Goal: Task Accomplishment & Management: Manage account settings

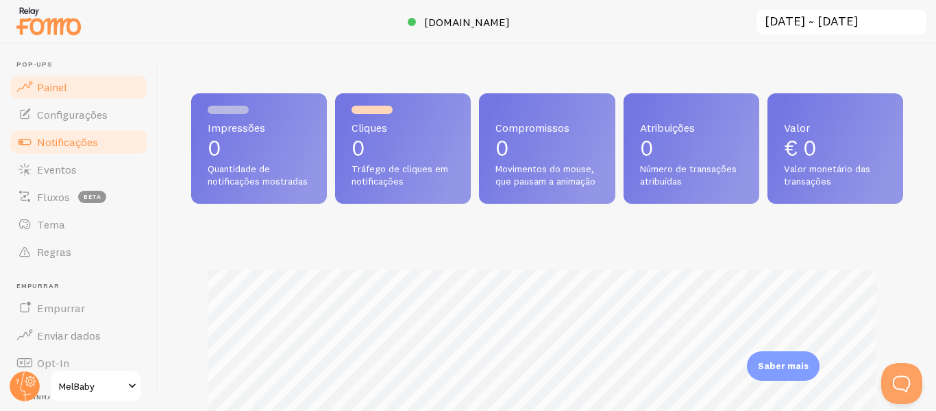
click at [82, 149] on link "Notificações" at bounding box center [78, 141] width 141 height 27
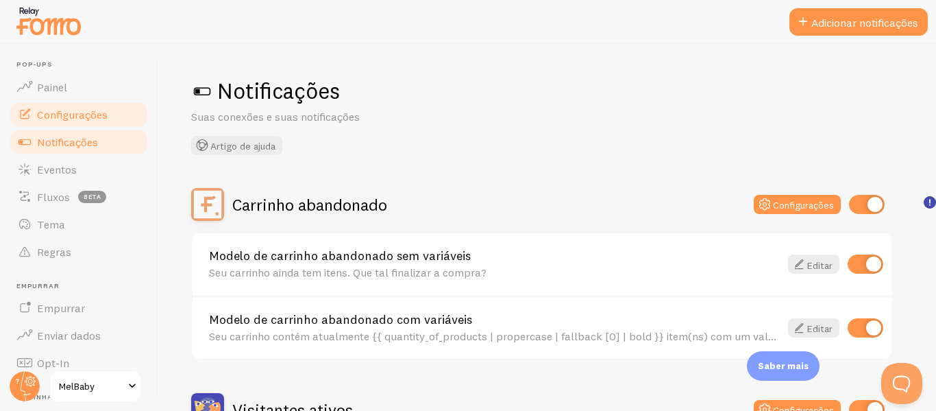
click at [99, 110] on font "Configurações" at bounding box center [72, 115] width 71 height 14
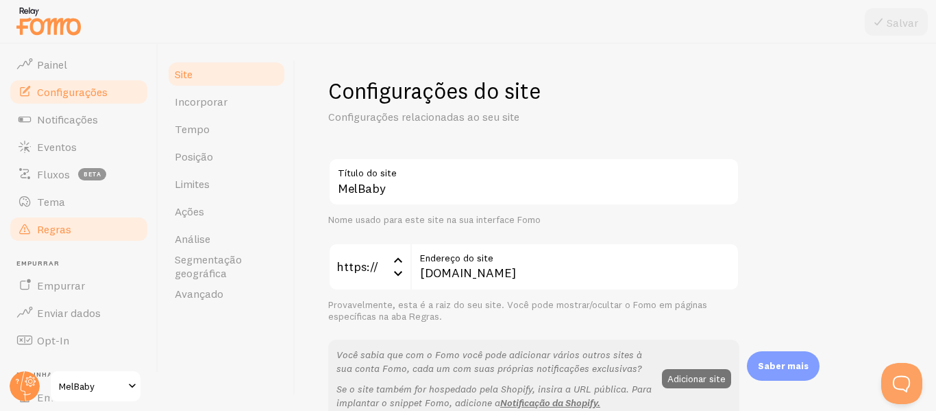
scroll to position [23, 0]
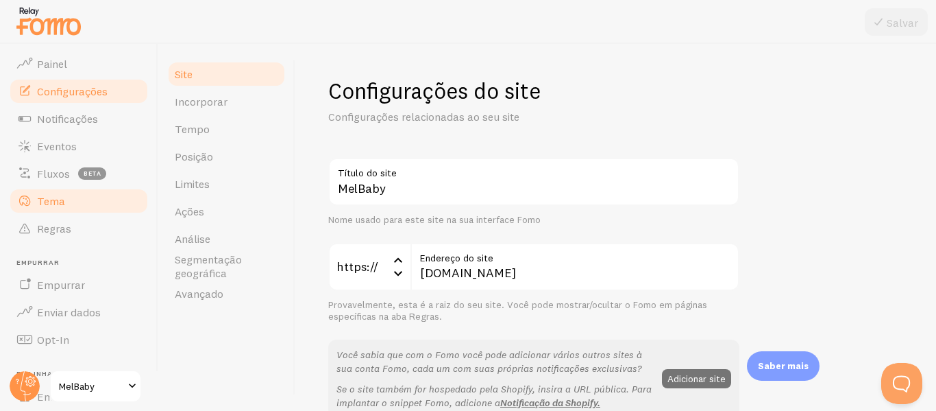
click at [80, 201] on link "Tema" at bounding box center [78, 200] width 141 height 27
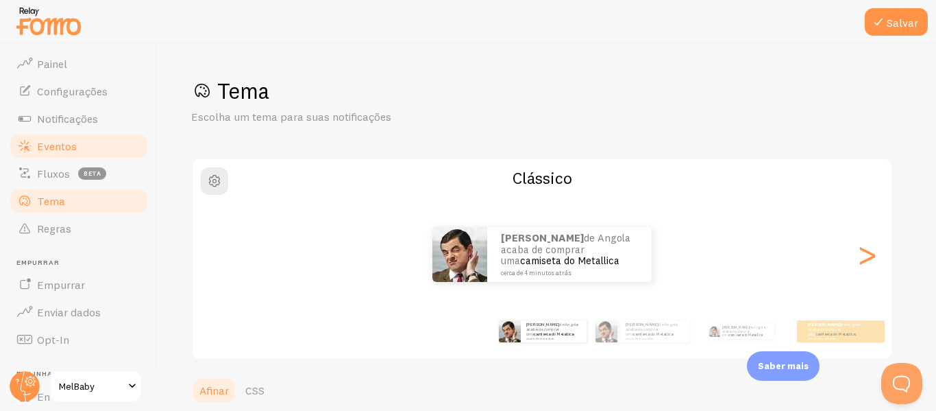
click at [104, 141] on link "Eventos" at bounding box center [78, 145] width 141 height 27
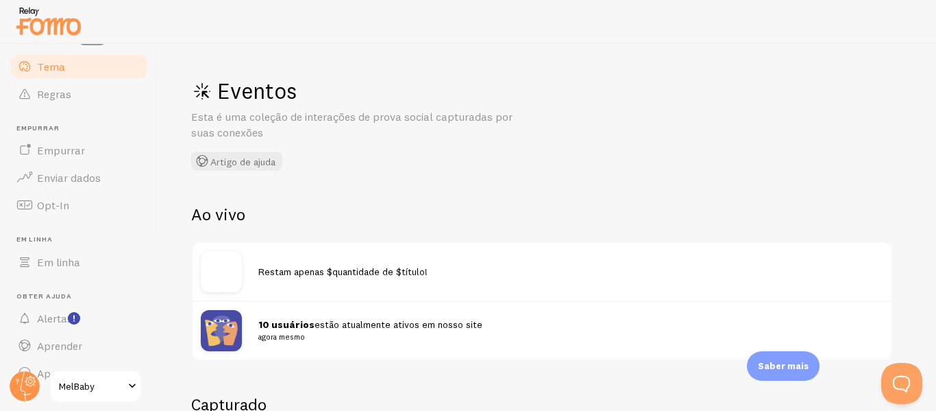
scroll to position [183, 0]
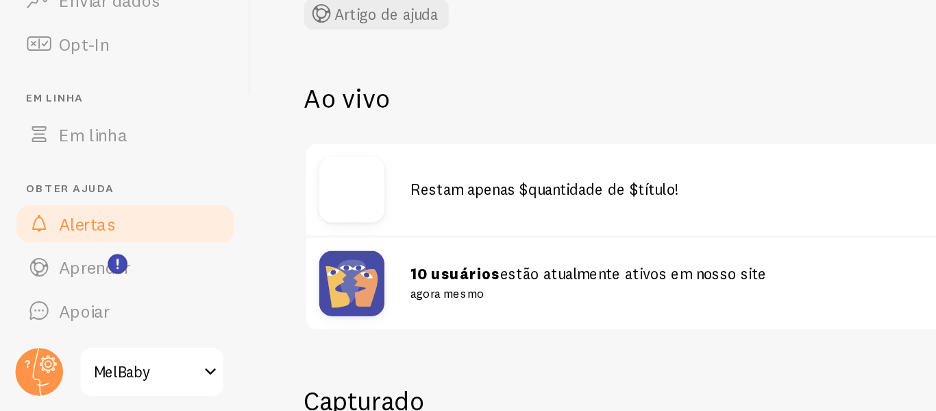
click at [45, 296] on font "Alertas" at bounding box center [55, 293] width 36 height 14
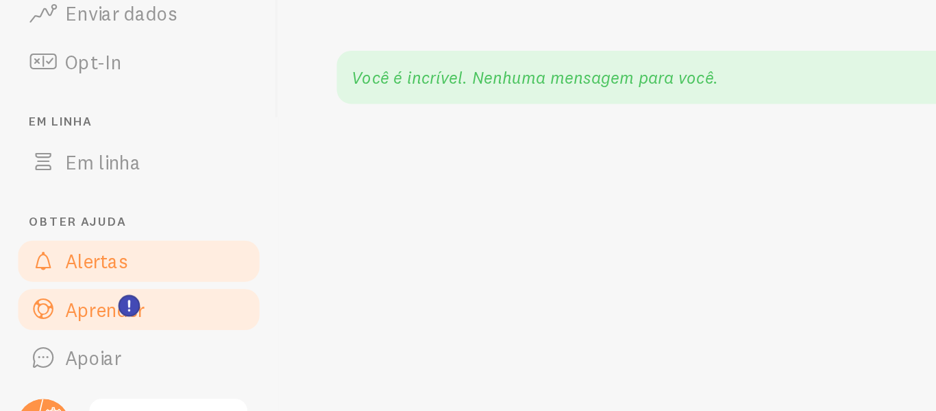
click at [32, 325] on span at bounding box center [24, 320] width 16 height 16
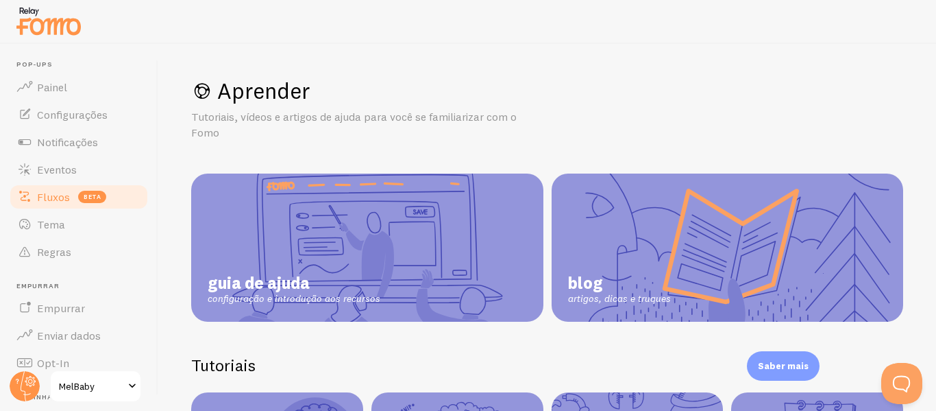
click at [47, 199] on font "Fluxos" at bounding box center [53, 197] width 33 height 14
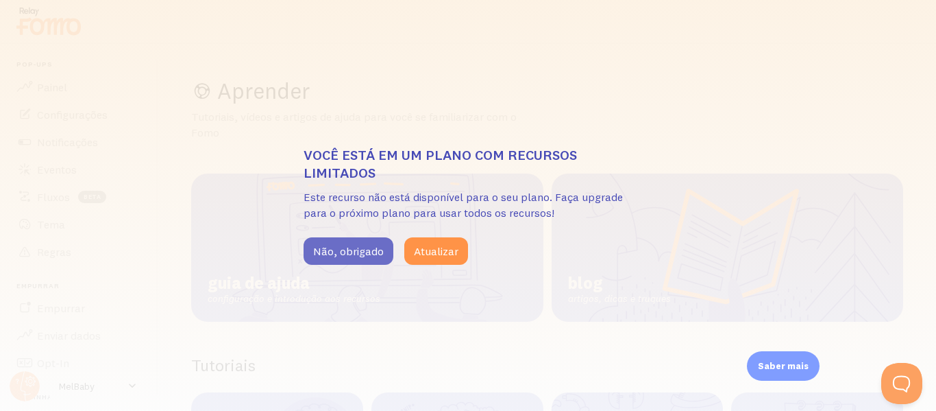
click at [352, 243] on button "Não, obrigado" at bounding box center [349, 250] width 90 height 27
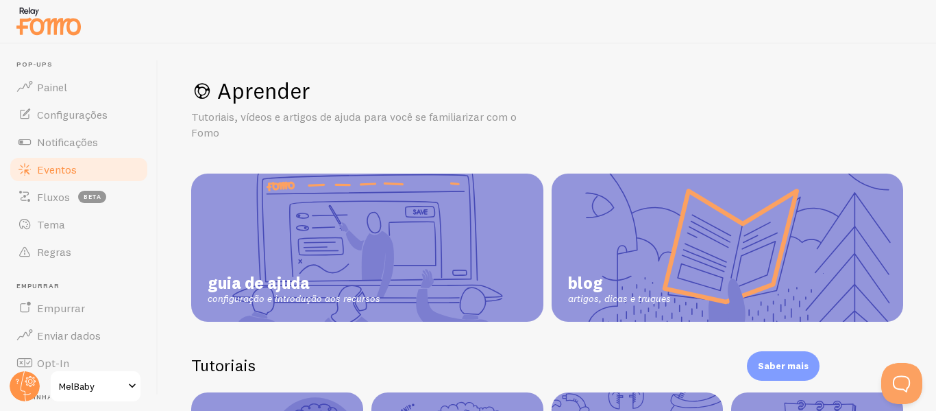
click at [62, 175] on font "Eventos" at bounding box center [57, 169] width 40 height 14
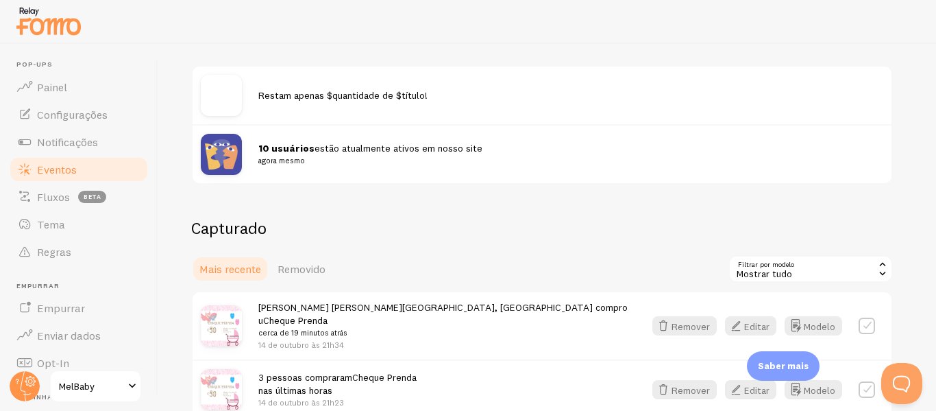
scroll to position [177, 0]
click at [213, 149] on img at bounding box center [221, 153] width 41 height 41
click at [97, 149] on link "Notificações" at bounding box center [78, 141] width 141 height 27
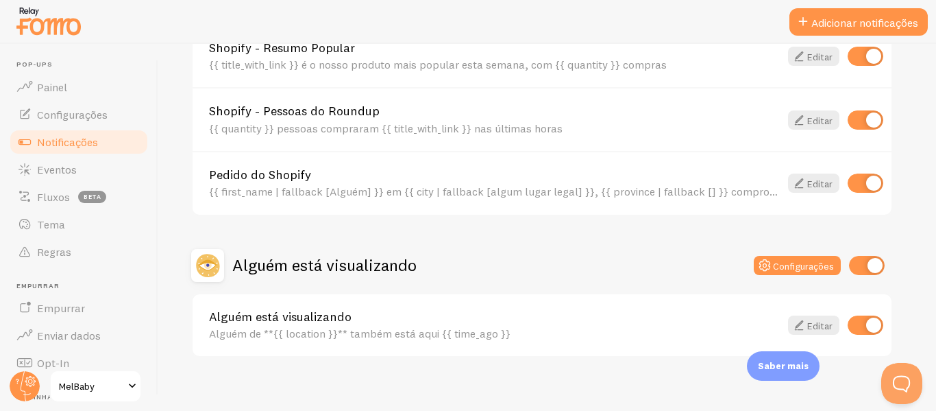
scroll to position [683, 0]
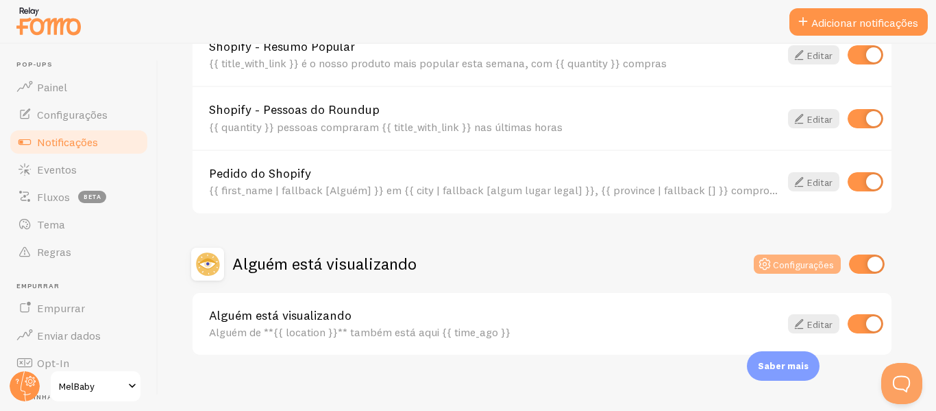
click at [767, 261] on icon at bounding box center [765, 264] width 16 height 16
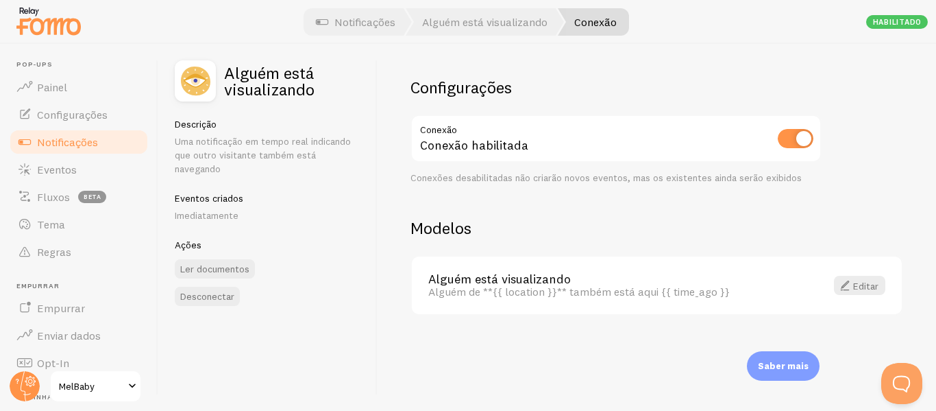
click at [100, 145] on link "Notificações" at bounding box center [78, 141] width 141 height 27
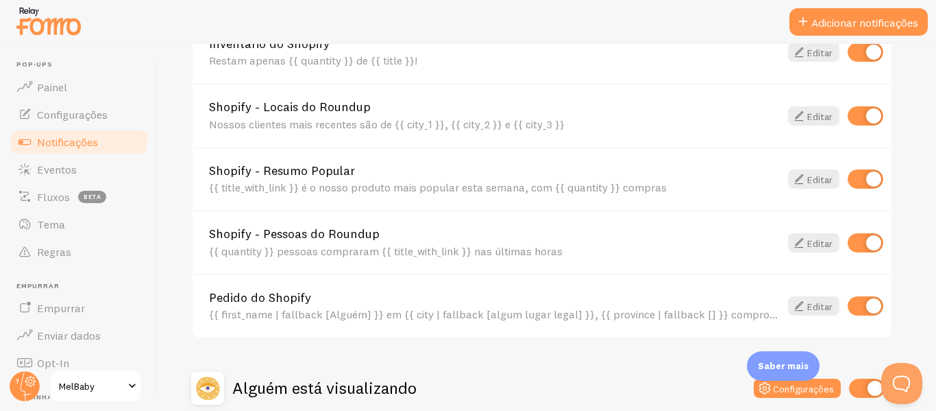
scroll to position [694, 0]
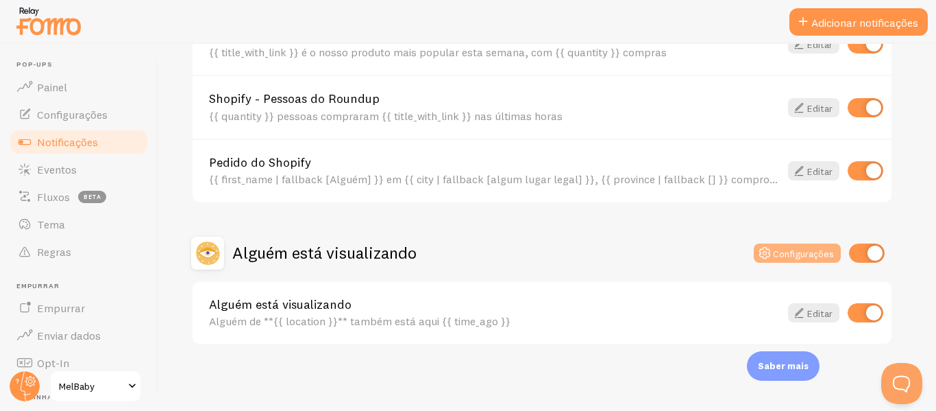
click at [797, 254] on font "Configurações" at bounding box center [803, 253] width 61 height 12
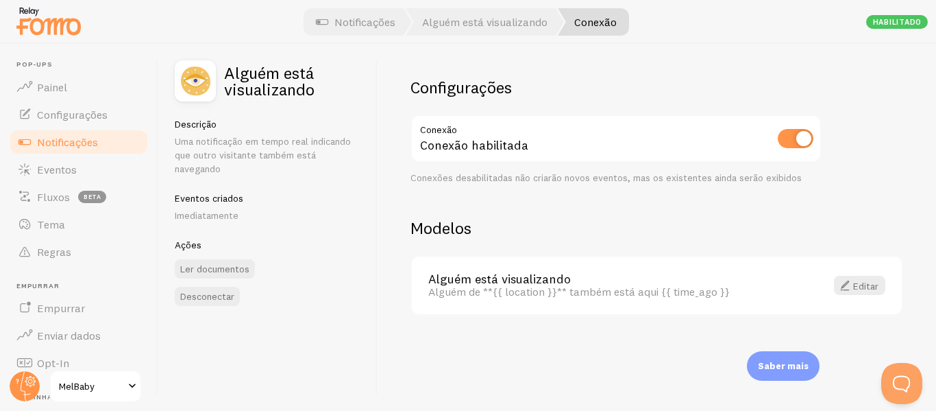
click at [65, 145] on font "Notificações" at bounding box center [67, 142] width 61 height 14
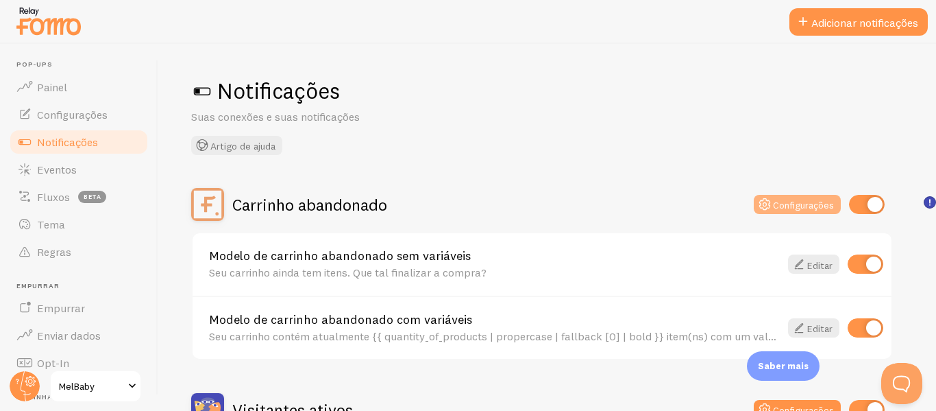
click at [797, 212] on button "Configurações" at bounding box center [797, 204] width 87 height 19
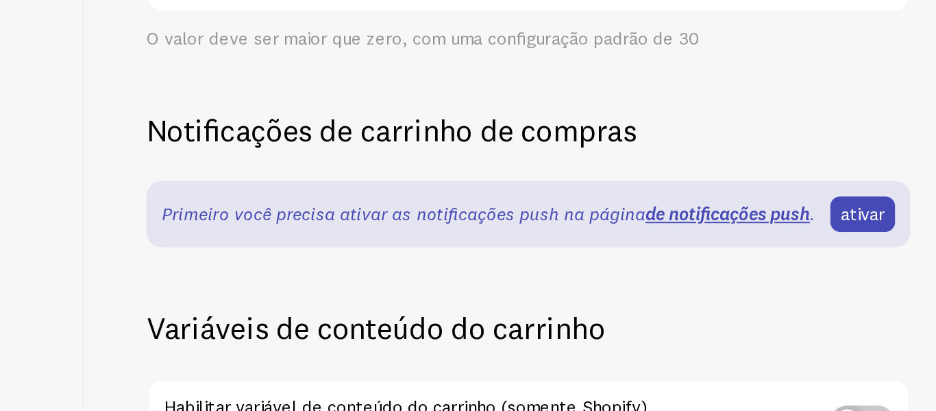
scroll to position [298, 0]
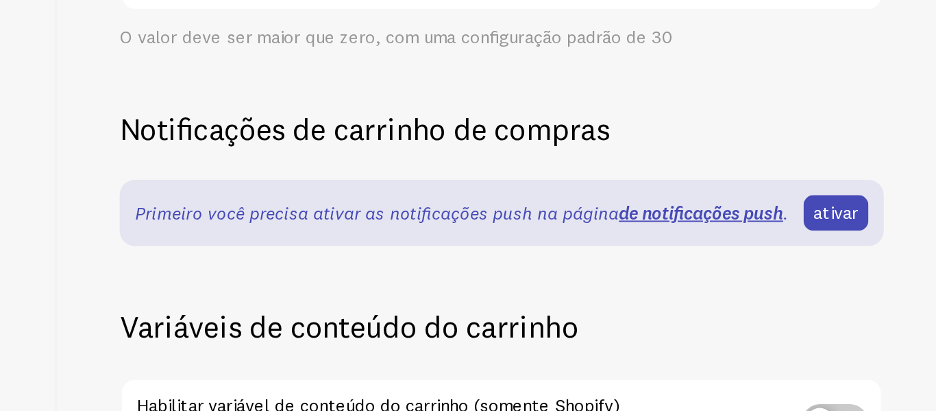
click at [692, 263] on div "Configurações Conexão Conexão habilitada Conexões desabilitadas não criarão nov…" at bounding box center [616, 83] width 411 height 608
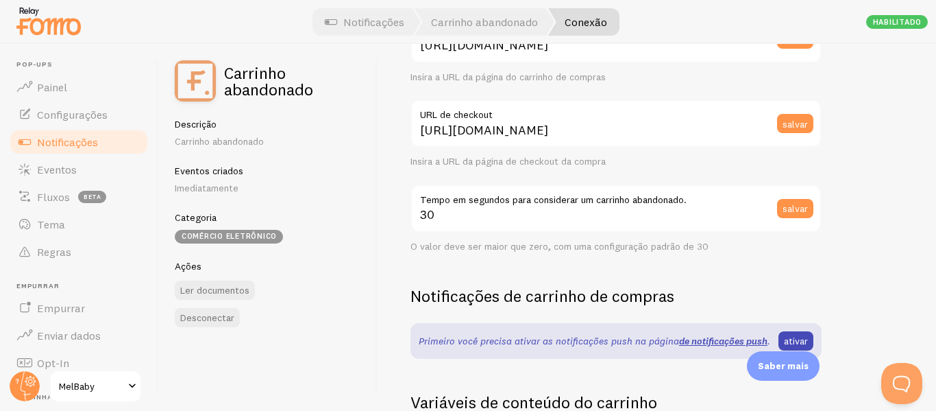
scroll to position [0, 0]
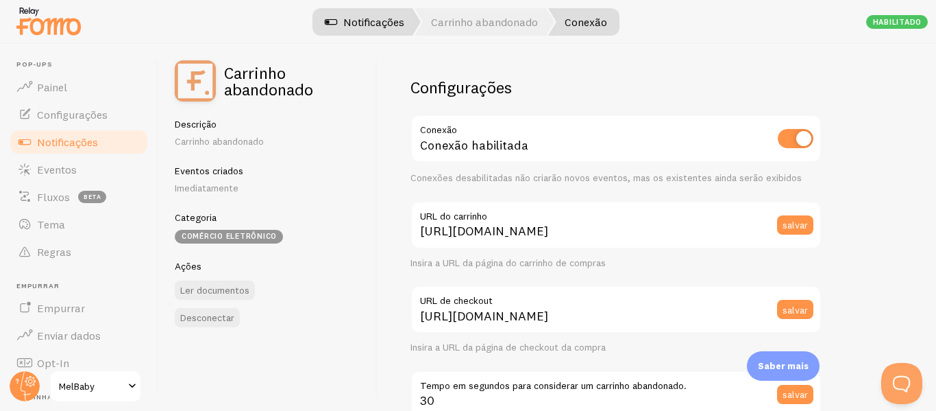
click at [358, 23] on font "Notificações" at bounding box center [373, 22] width 61 height 14
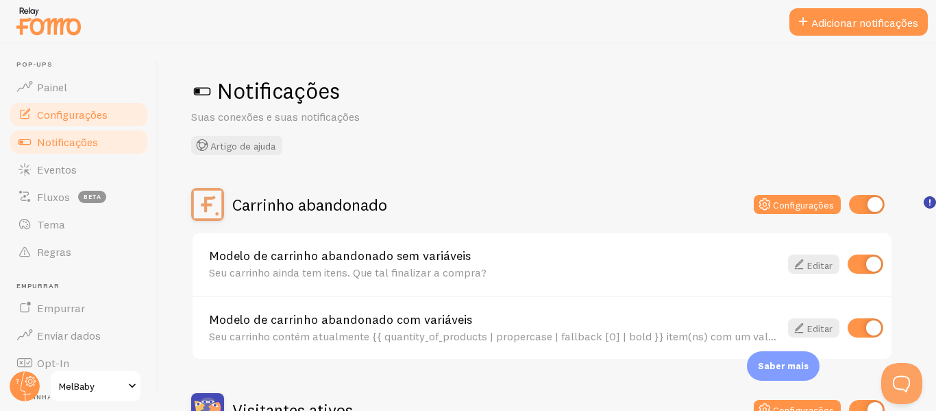
click at [77, 117] on font "Configurações" at bounding box center [72, 115] width 71 height 14
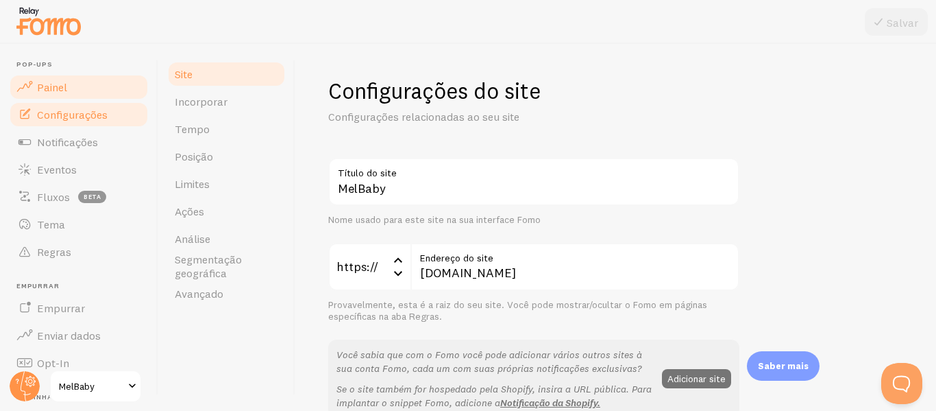
click at [84, 99] on link "Painel" at bounding box center [78, 86] width 141 height 27
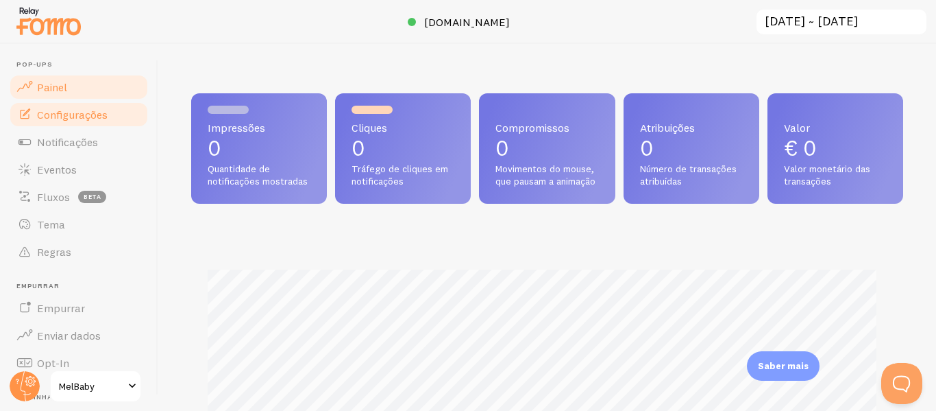
click at [74, 112] on font "Configurações" at bounding box center [72, 115] width 71 height 14
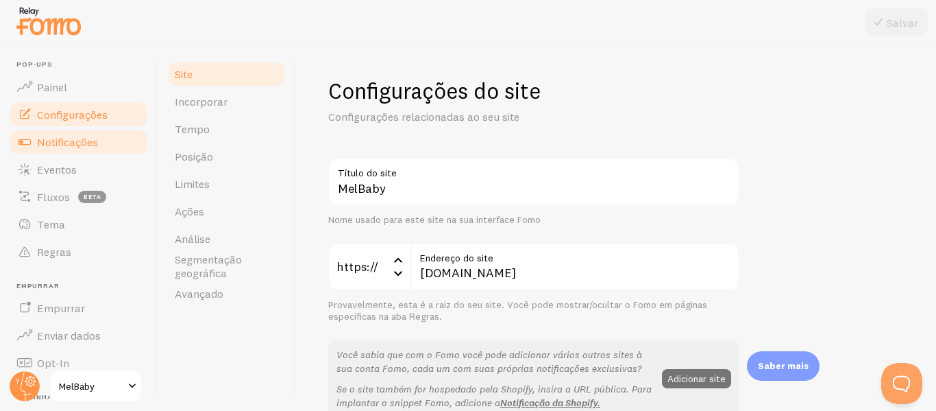
click at [75, 143] on font "Notificações" at bounding box center [67, 142] width 61 height 14
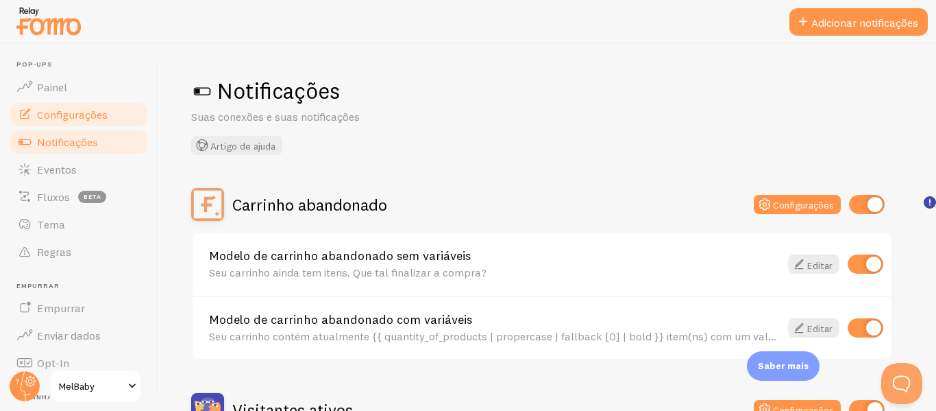
click at [90, 111] on font "Configurações" at bounding box center [72, 115] width 71 height 14
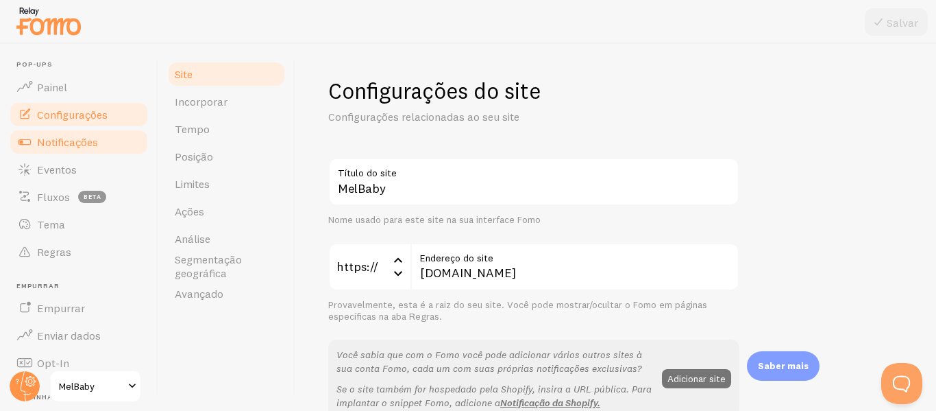
click at [78, 138] on font "Notificações" at bounding box center [67, 142] width 61 height 14
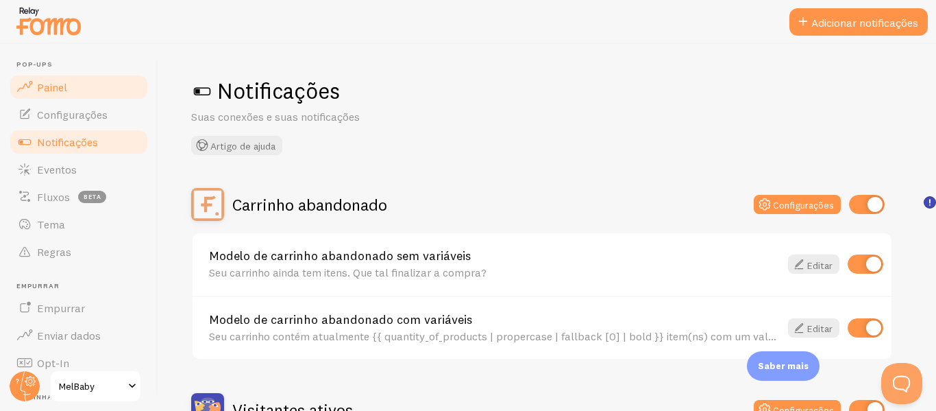
click at [67, 81] on link "Painel" at bounding box center [78, 86] width 141 height 27
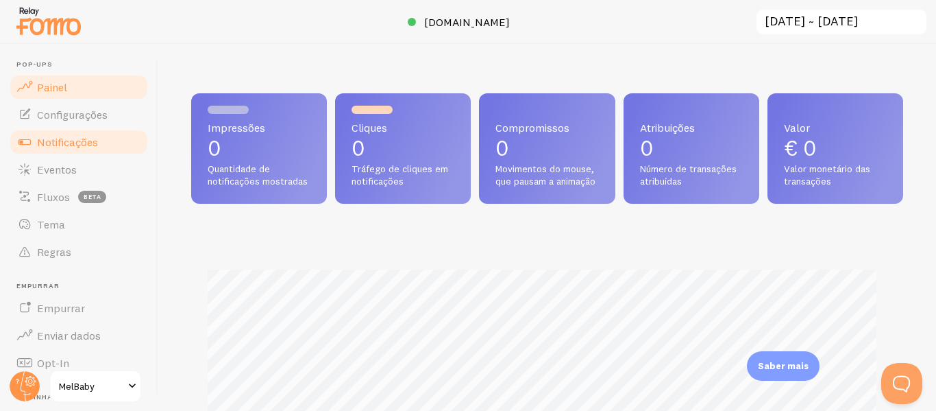
scroll to position [360, 702]
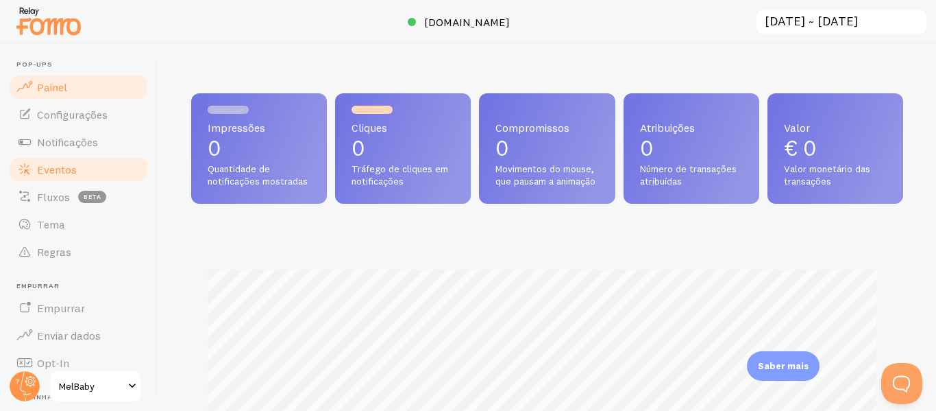
click at [73, 167] on font "Eventos" at bounding box center [57, 169] width 40 height 14
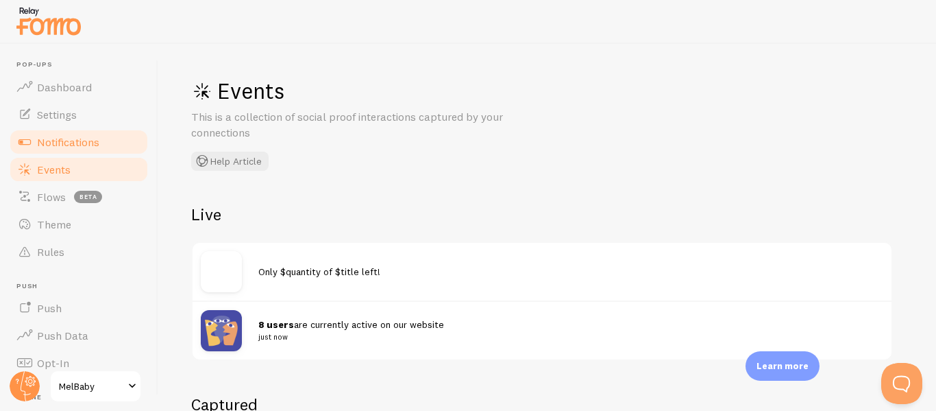
click at [96, 138] on span "Notifications" at bounding box center [68, 142] width 62 height 14
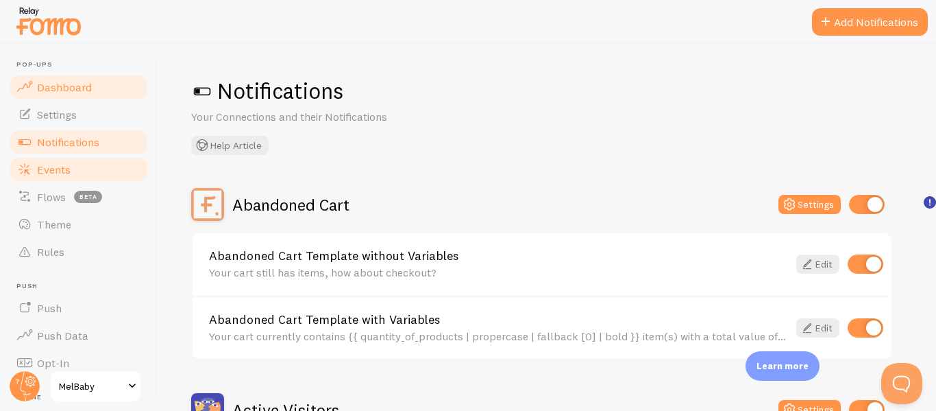
click at [75, 84] on span "Dashboard" at bounding box center [64, 87] width 55 height 14
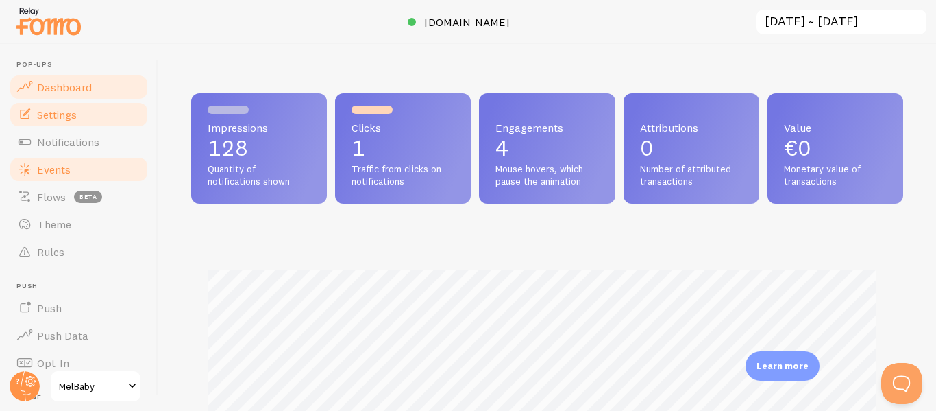
click at [67, 126] on link "Settings" at bounding box center [78, 114] width 141 height 27
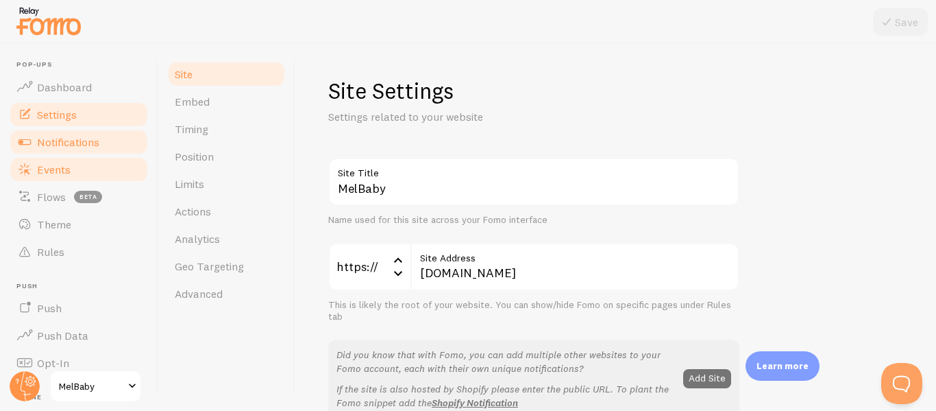
click at [71, 138] on span "Notifications" at bounding box center [68, 142] width 62 height 14
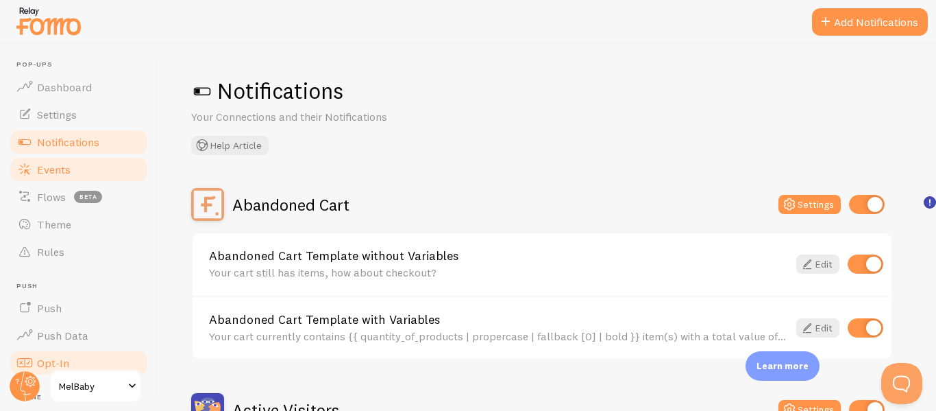
scroll to position [183, 0]
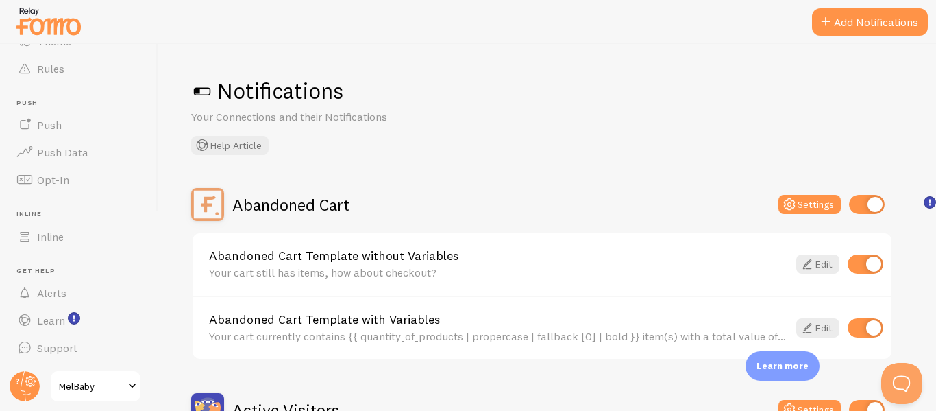
click at [93, 389] on span "MelBaby" at bounding box center [91, 386] width 65 height 16
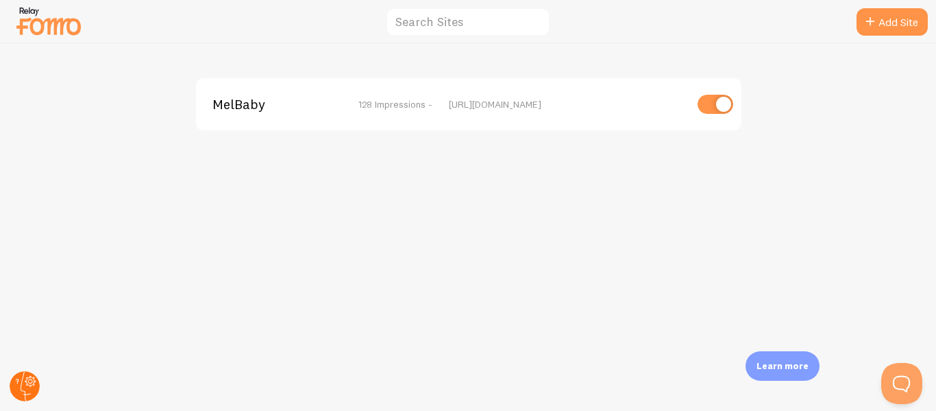
click at [30, 379] on icon at bounding box center [30, 381] width 5 height 5
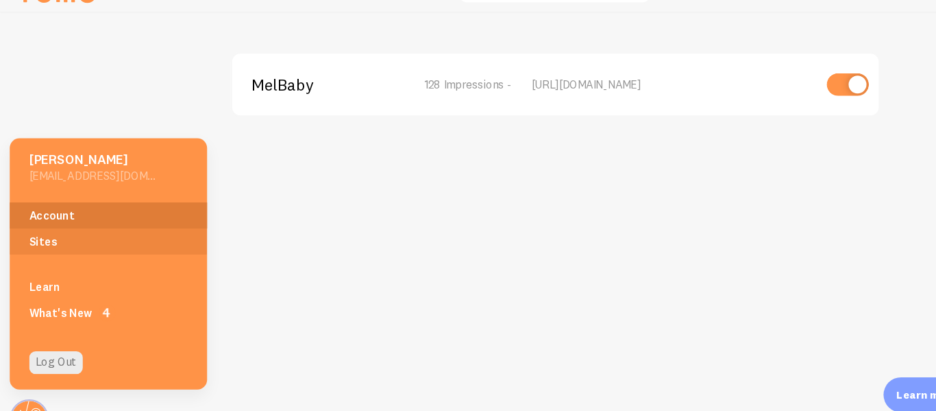
click at [66, 210] on link "Account" at bounding box center [91, 215] width 167 height 22
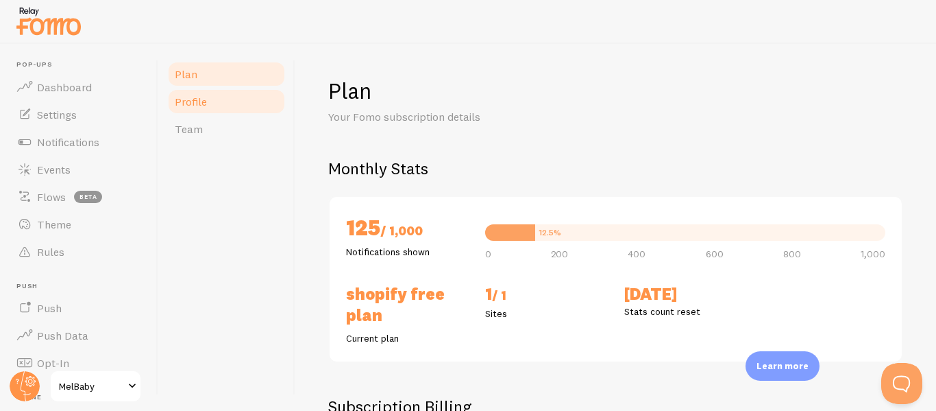
click at [229, 102] on link "Profile" at bounding box center [227, 101] width 120 height 27
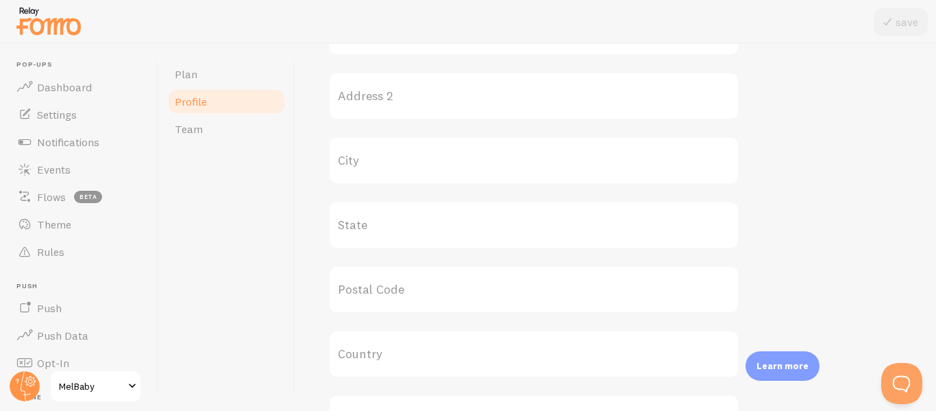
scroll to position [763, 0]
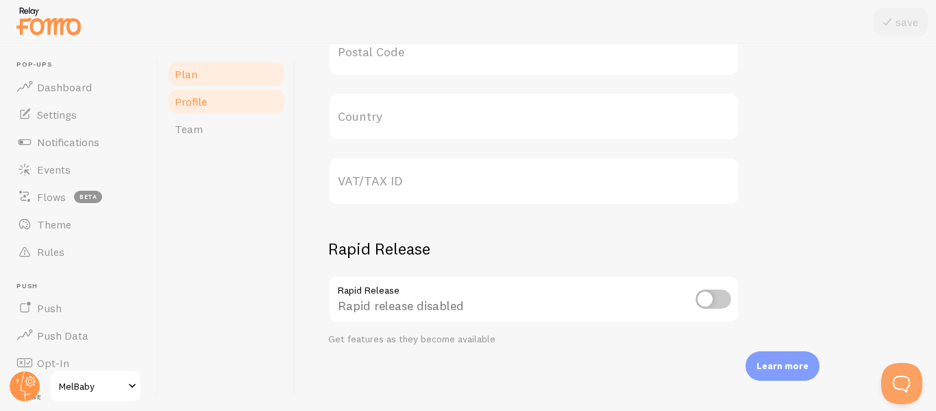
click at [202, 84] on link "Plan" at bounding box center [227, 73] width 120 height 27
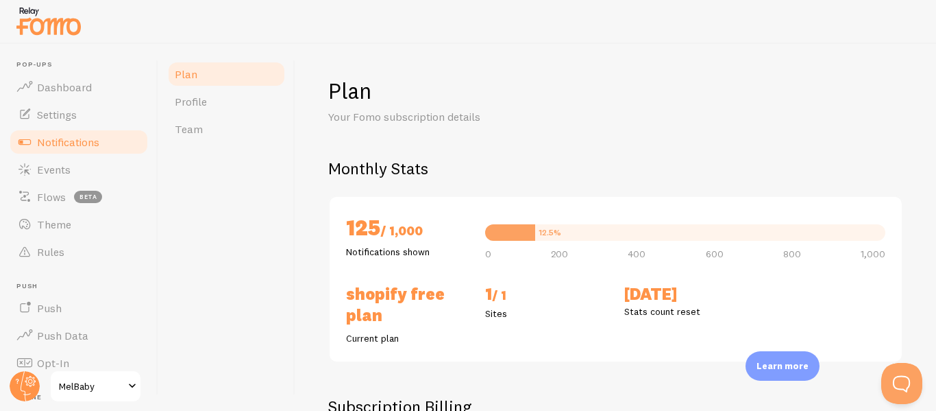
click at [84, 145] on span "Notifications" at bounding box center [68, 142] width 62 height 14
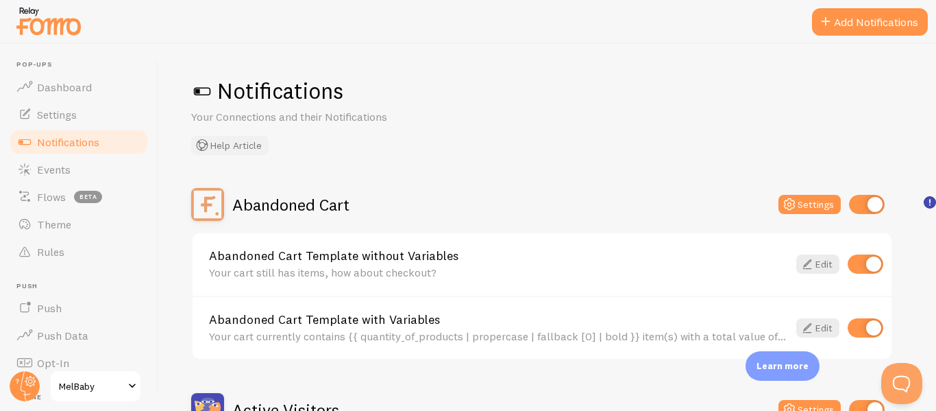
click at [222, 142] on button "Help Article" at bounding box center [229, 145] width 77 height 19
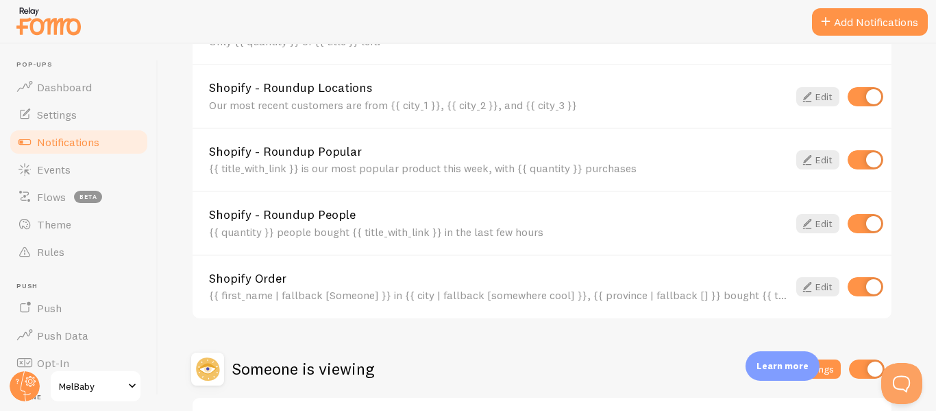
scroll to position [694, 0]
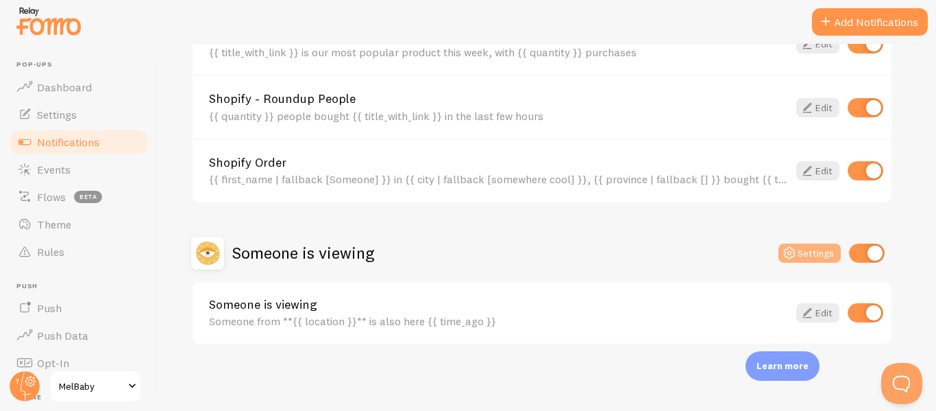
click at [810, 247] on button "Settings" at bounding box center [810, 252] width 62 height 19
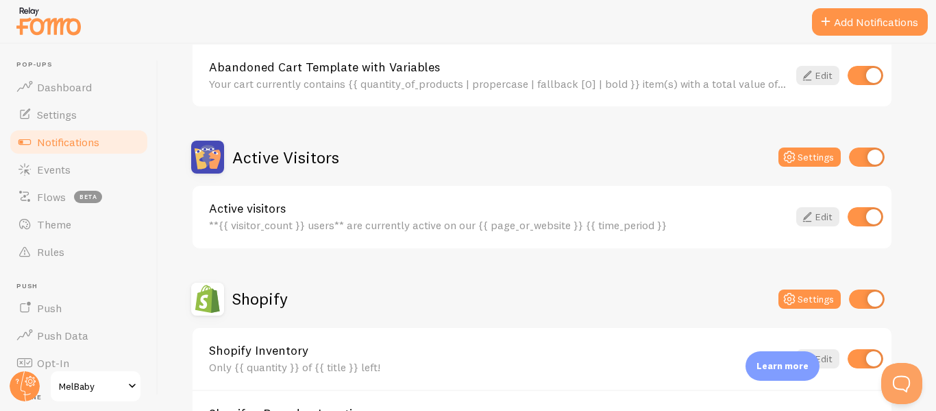
scroll to position [254, 0]
